Goal: Task Accomplishment & Management: Use online tool/utility

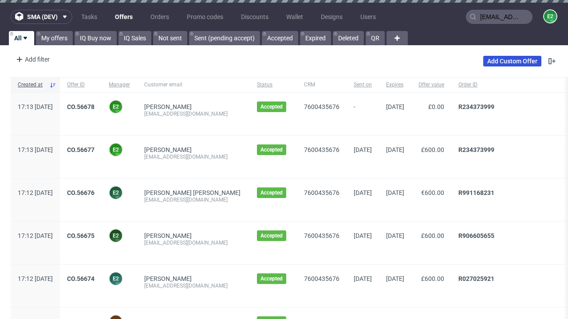
type input "[EMAIL_ADDRESS][DOMAIN_NAME]"
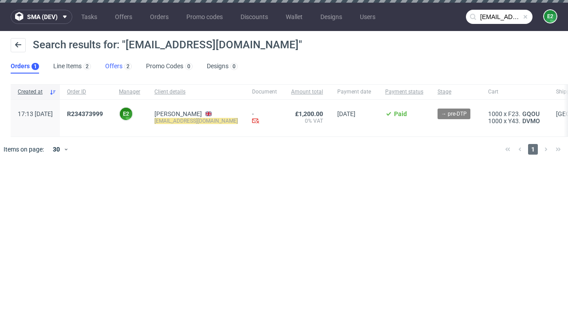
click at [118, 67] on link "Offers 2" at bounding box center [118, 66] width 27 height 14
